Goal: Task Accomplishment & Management: Use online tool/utility

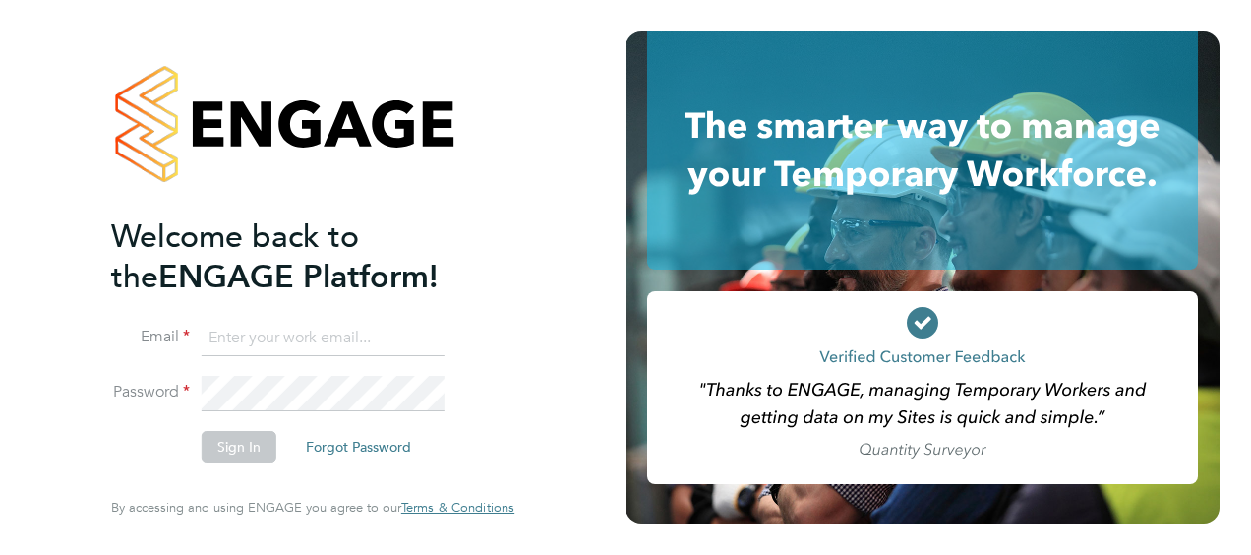
type input "[EMAIL_ADDRESS][PERSON_NAME][DOMAIN_NAME]"
click at [245, 441] on button "Sign In" at bounding box center [239, 446] width 75 height 31
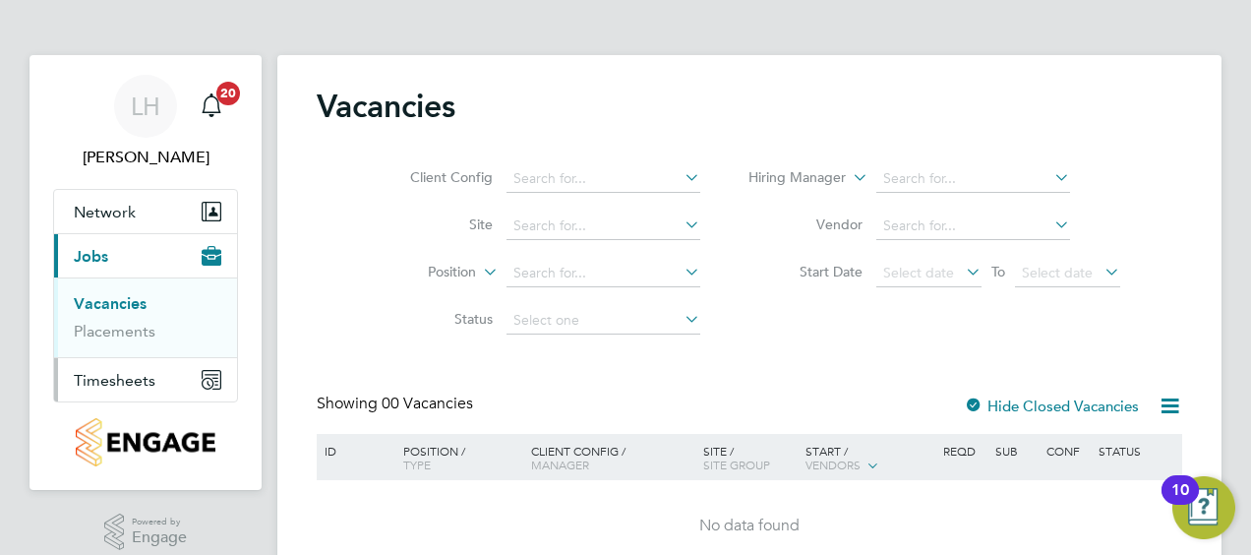
click at [143, 377] on span "Timesheets" at bounding box center [115, 380] width 82 height 19
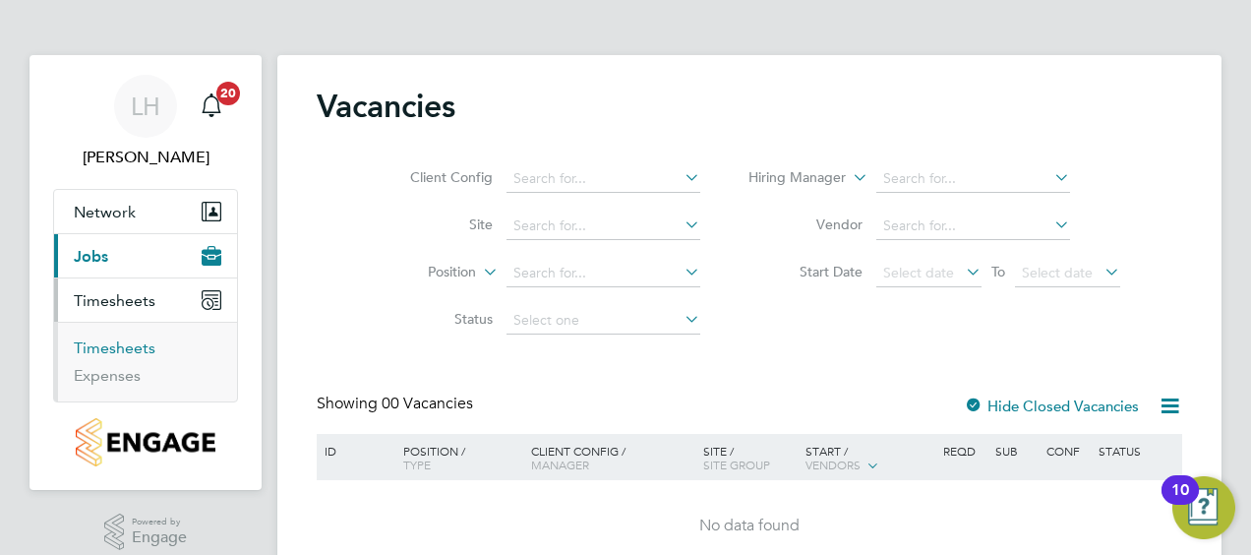
click at [138, 350] on link "Timesheets" at bounding box center [115, 347] width 82 height 19
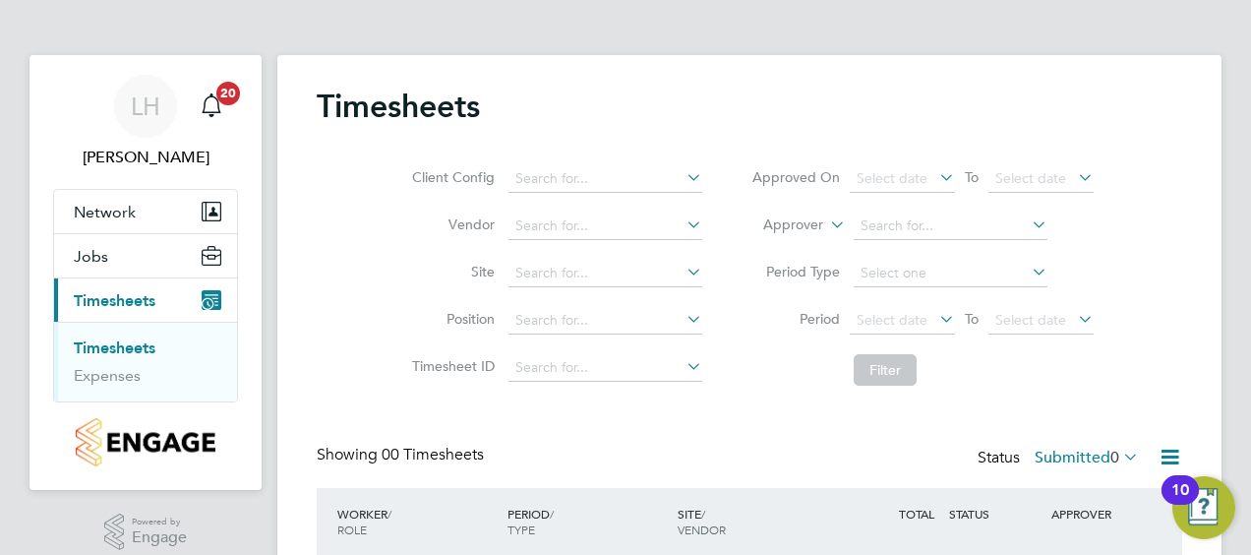
click at [1119, 447] on icon at bounding box center [1119, 456] width 0 height 28
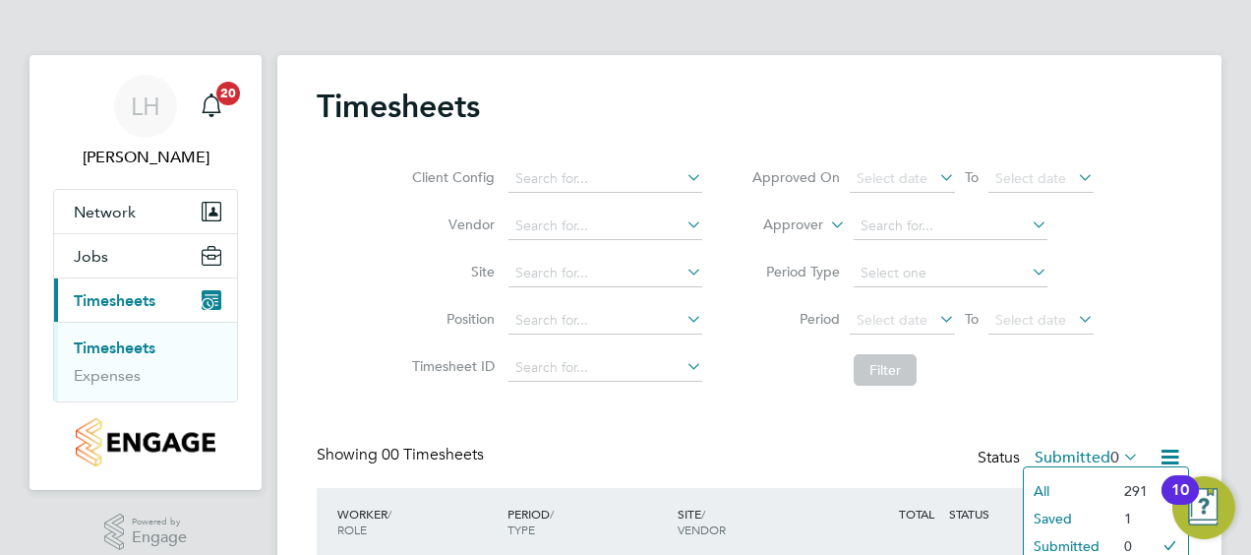
scroll to position [39, 0]
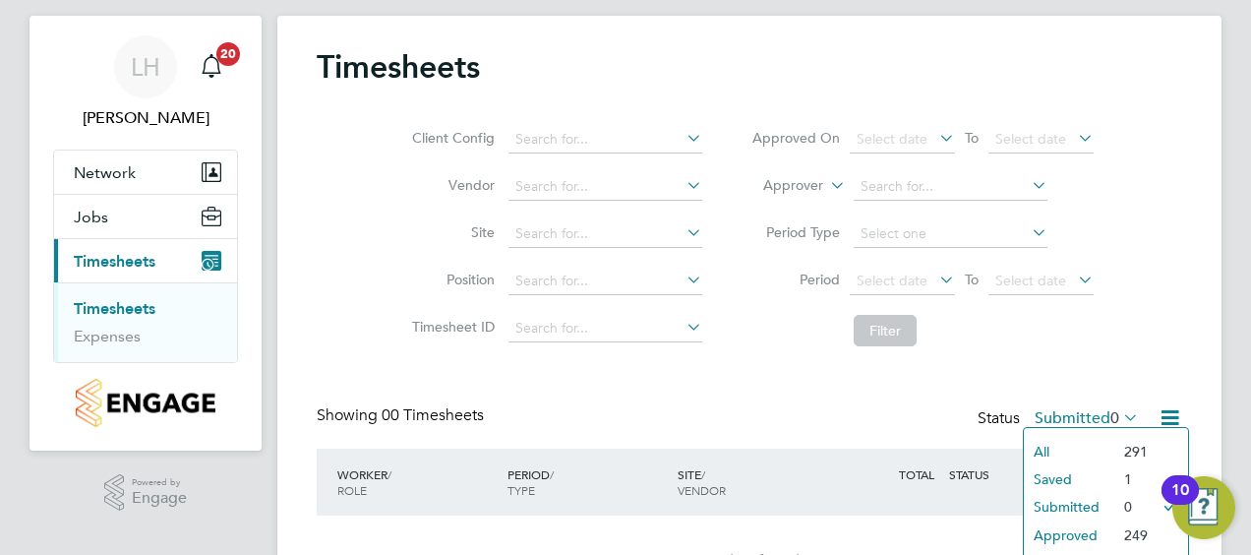
click at [1066, 528] on li "Approved" at bounding box center [1069, 535] width 90 height 28
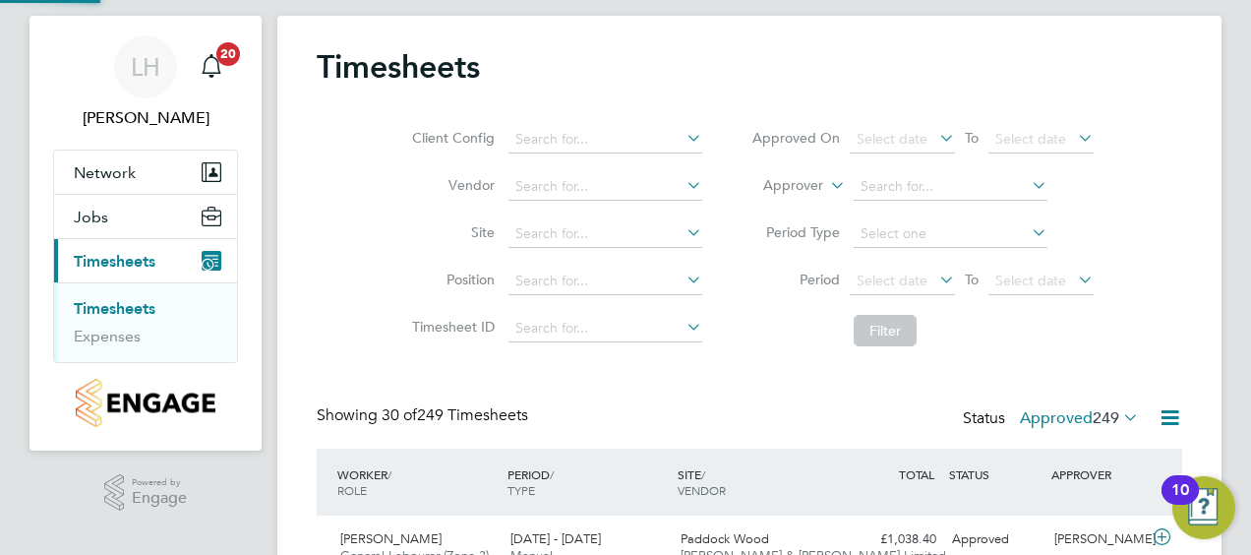
scroll to position [0, 0]
click at [1145, 282] on div "Client Config Vendor Site Position Timesheet ID Approved On Select date To Sele…" at bounding box center [749, 231] width 865 height 250
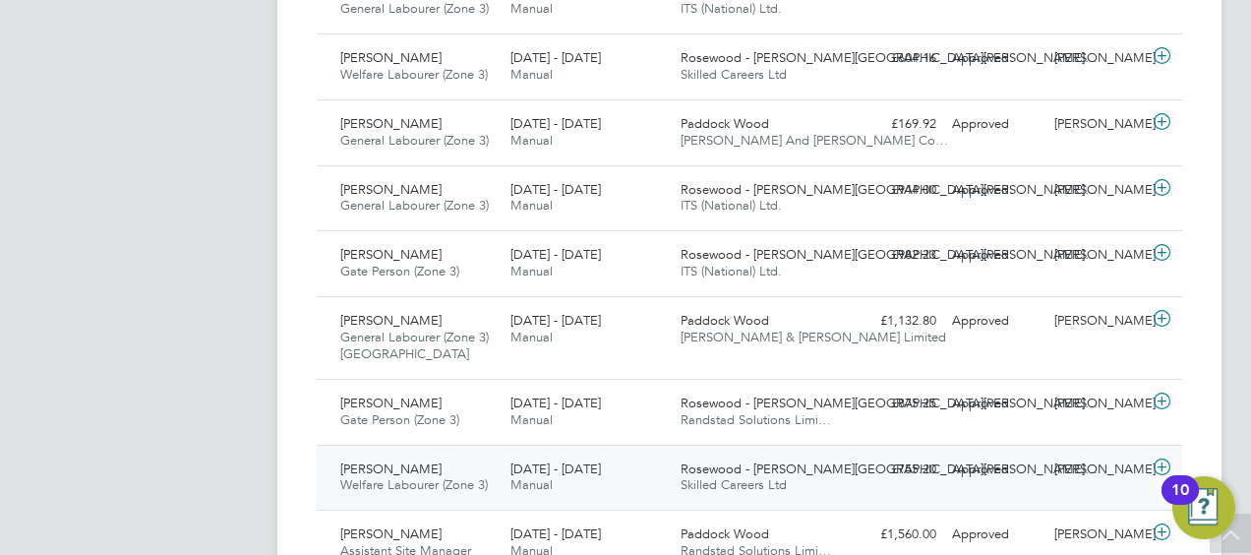
click at [536, 476] on span "Manual" at bounding box center [531, 484] width 42 height 17
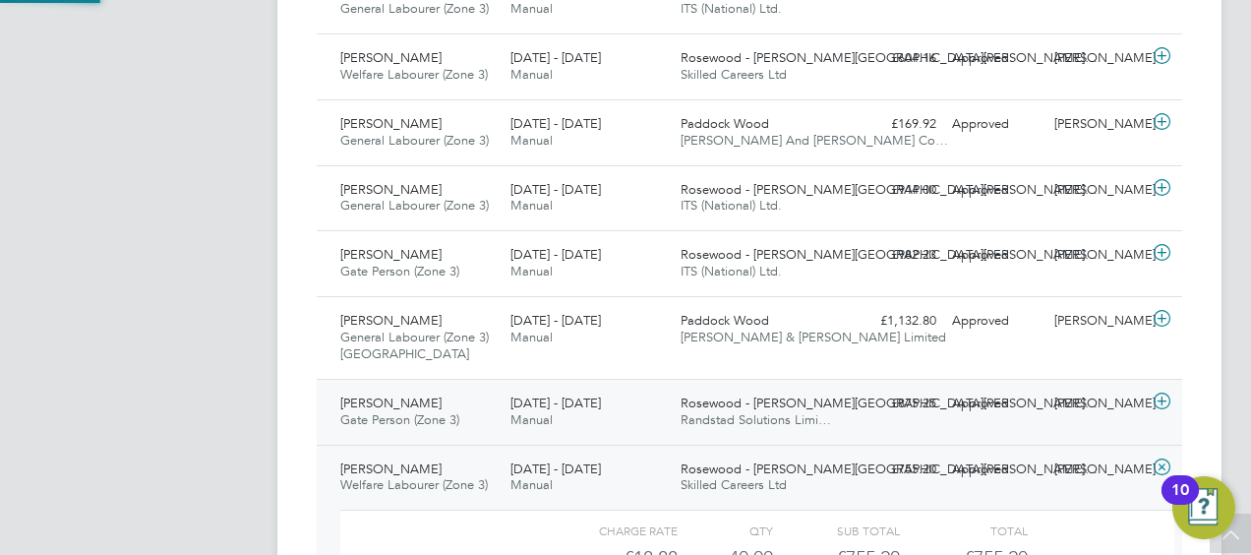
scroll to position [33, 192]
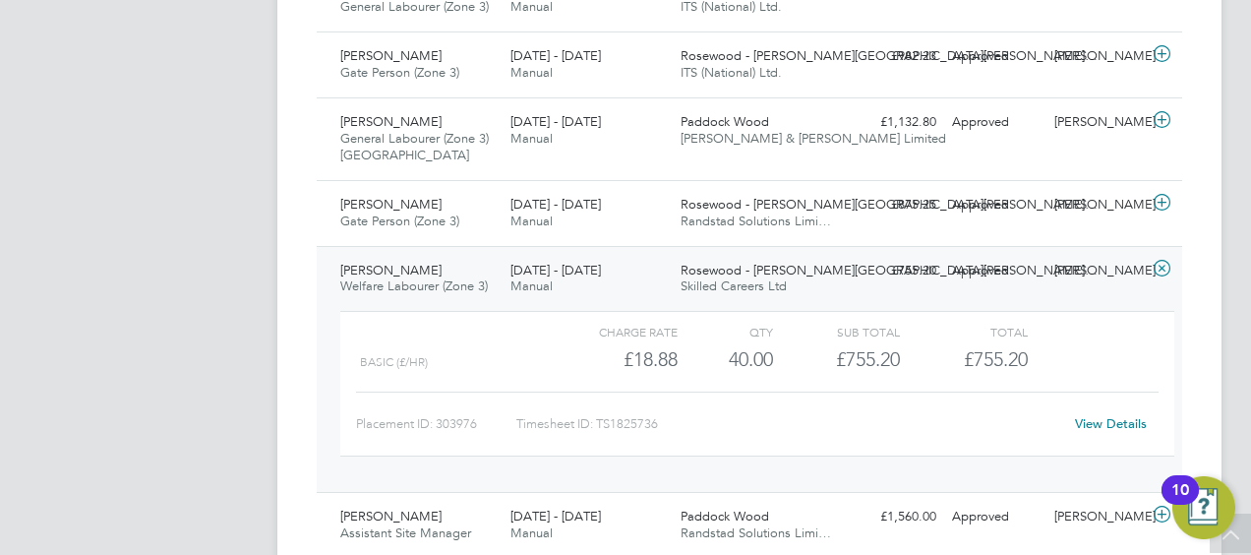
scroll to position [1062, 0]
click at [1162, 264] on icon at bounding box center [1161, 271] width 25 height 16
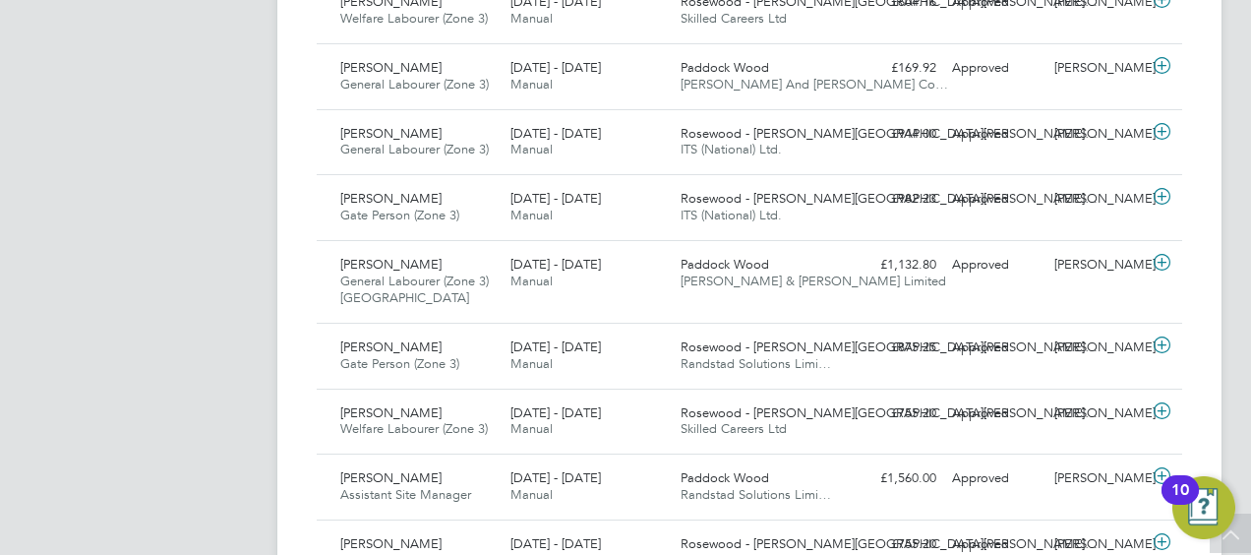
scroll to position [865, 0]
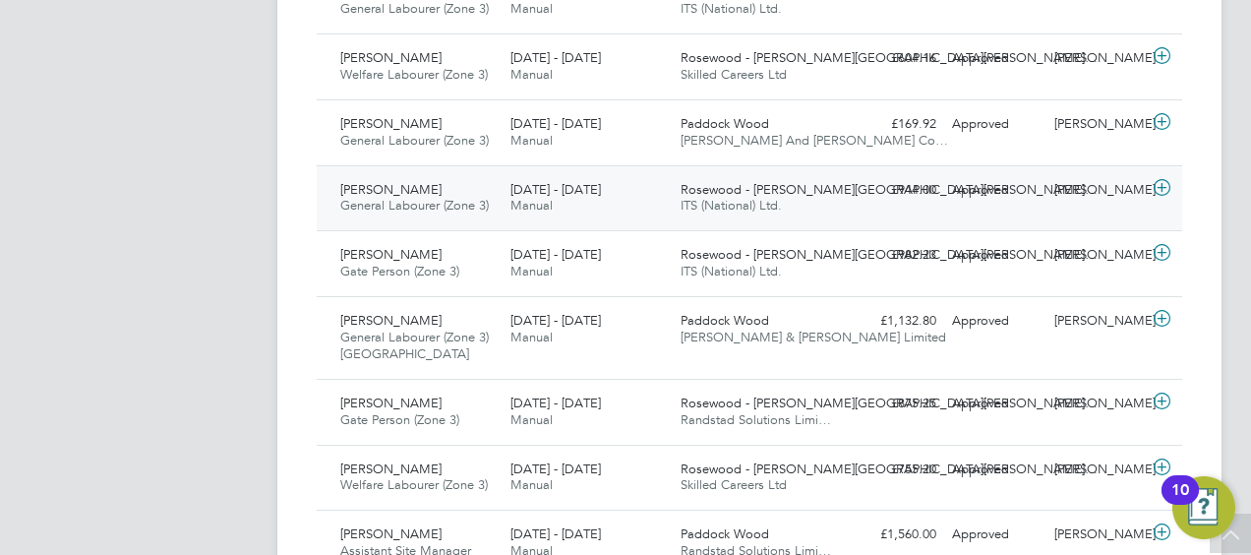
click at [1166, 181] on icon at bounding box center [1161, 188] width 25 height 16
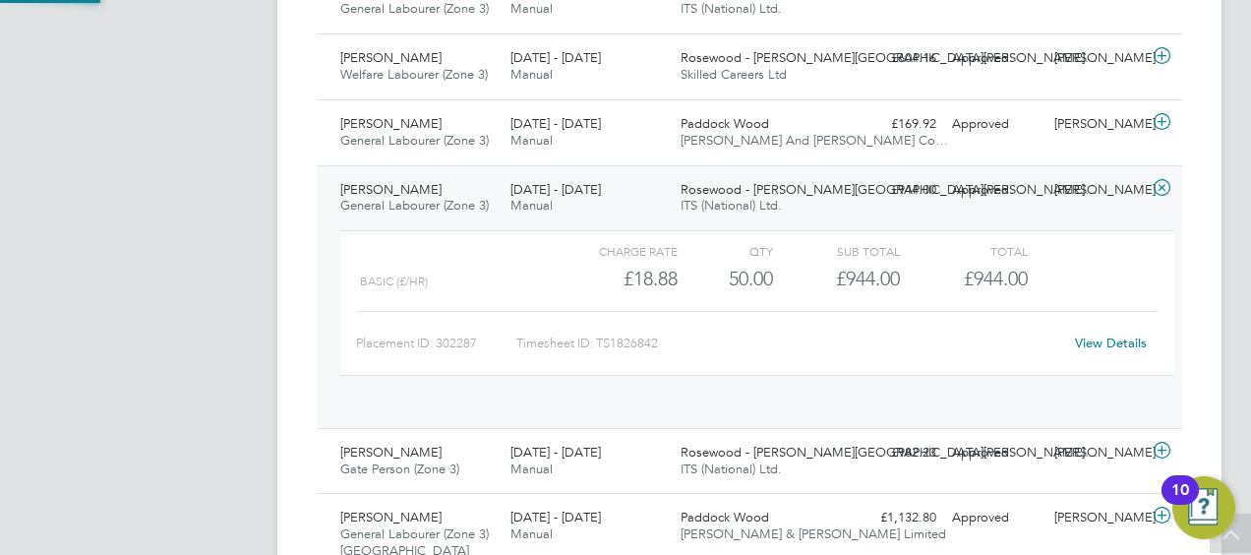
scroll to position [33, 192]
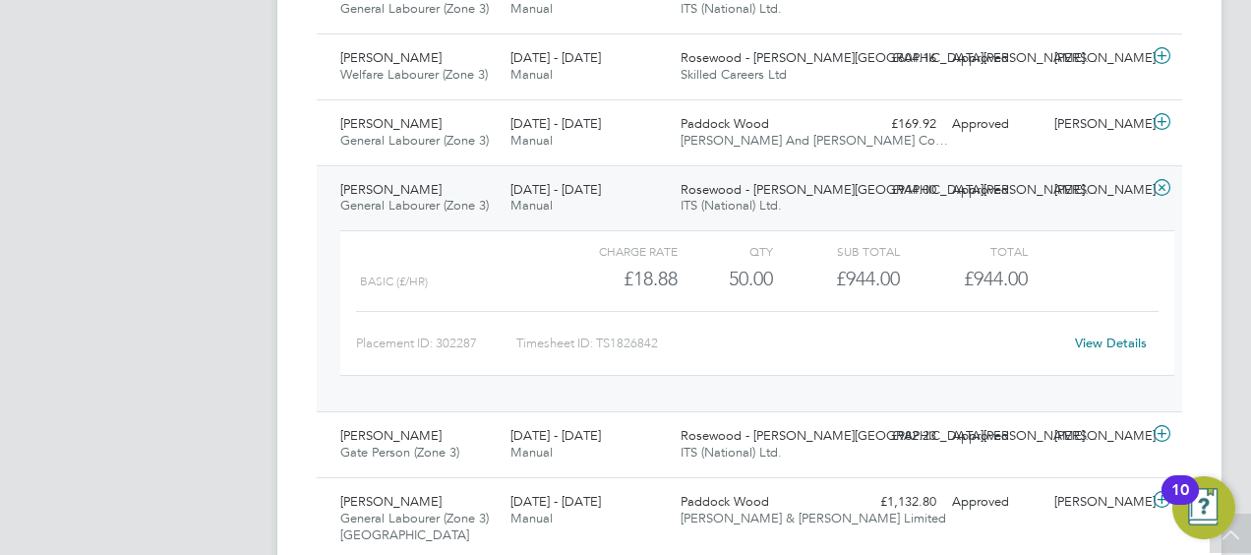
click at [1160, 185] on icon at bounding box center [1161, 188] width 25 height 16
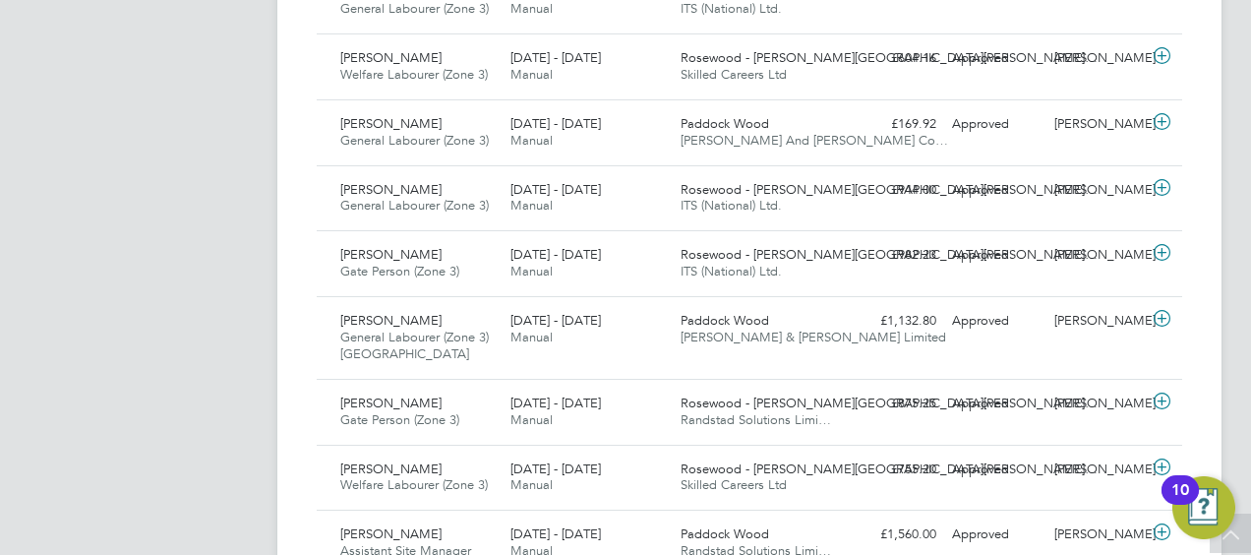
click at [1204, 242] on div "Timesheets Client Config Vendor Site Position Timesheet ID Approved On Select d…" at bounding box center [749, 523] width 944 height 2667
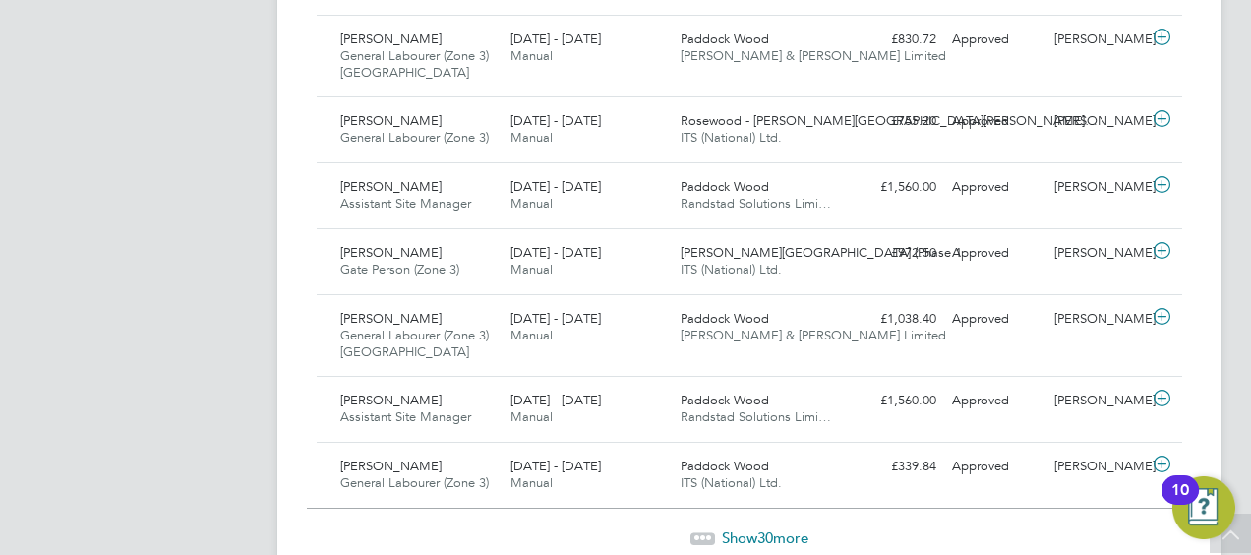
scroll to position [2189, 0]
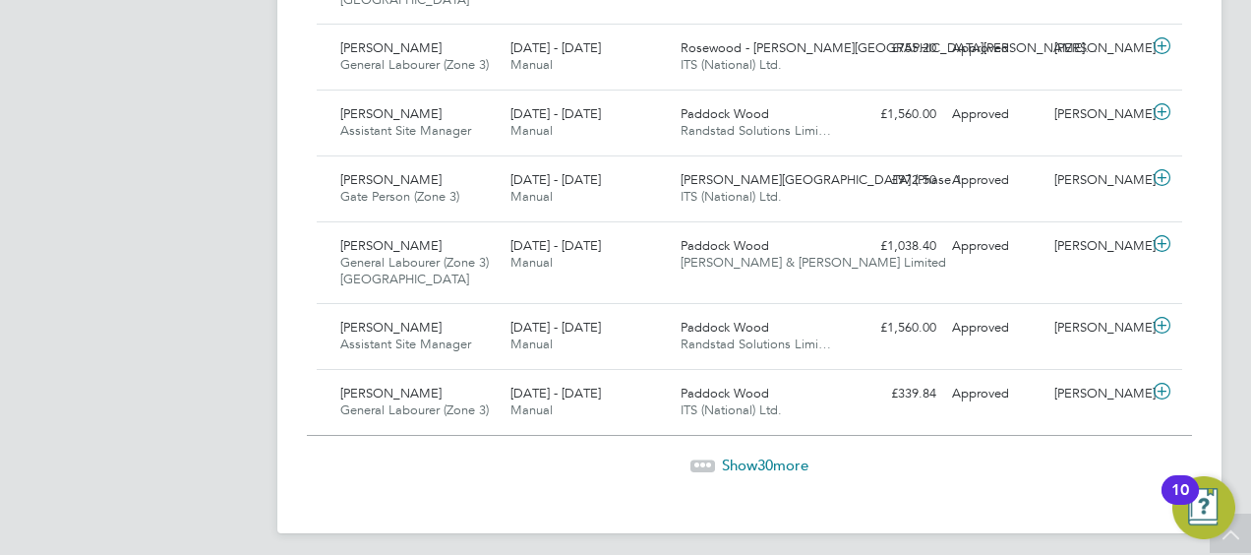
click at [787, 458] on span "Show 30 more" at bounding box center [765, 464] width 87 height 19
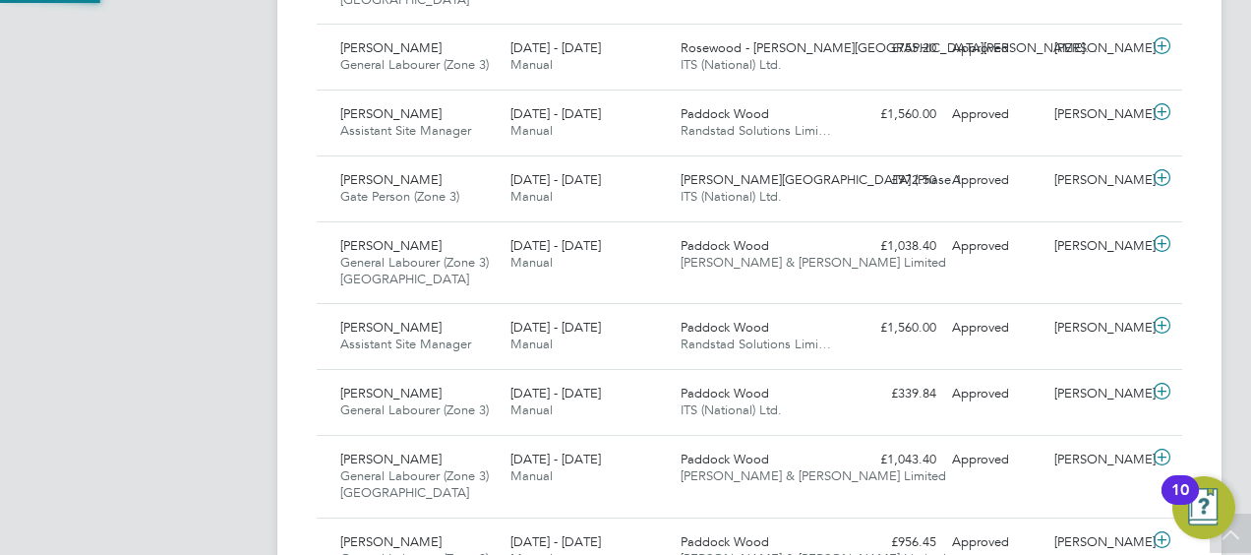
scroll to position [66, 170]
